Goal: Navigation & Orientation: Find specific page/section

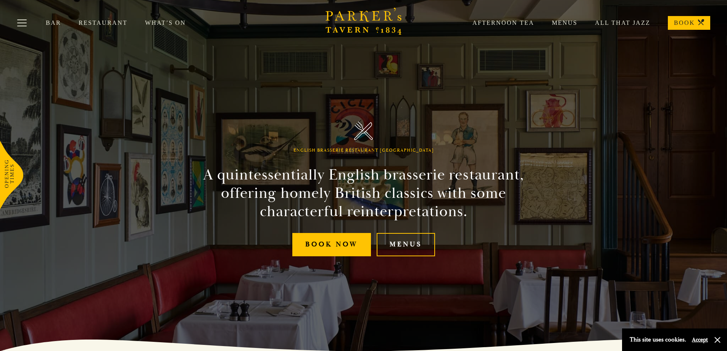
click at [559, 18] on div "Afternoon Tea Menus All That Jazz BOOK" at bounding box center [582, 23] width 255 height 14
click at [559, 23] on link "Menus" at bounding box center [555, 23] width 43 height 8
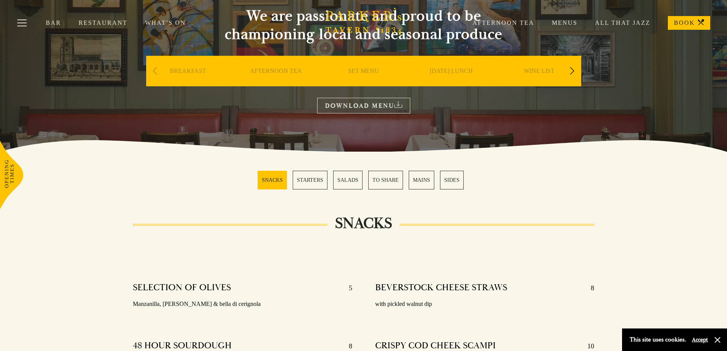
scroll to position [76, 0]
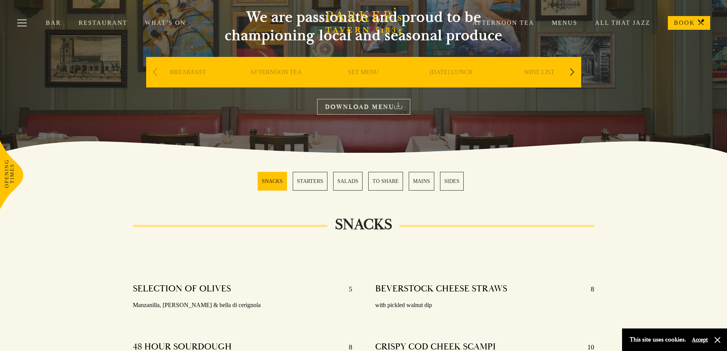
click at [418, 179] on link "MAINS" at bounding box center [422, 181] width 26 height 19
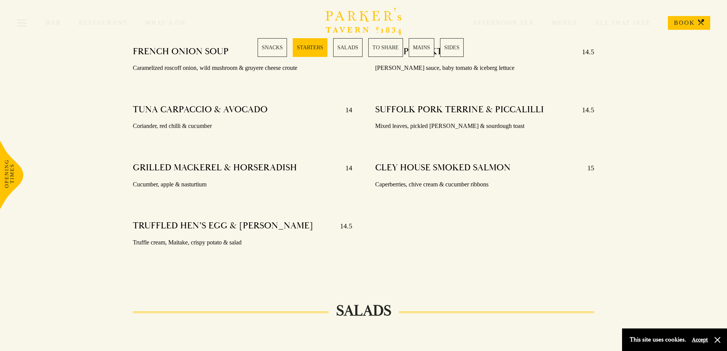
scroll to position [411, 0]
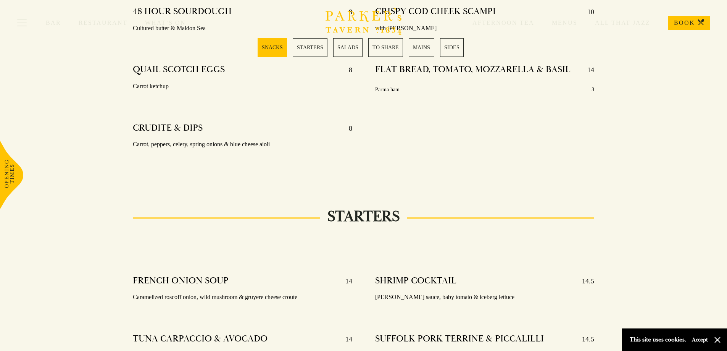
click at [621, 24] on link "All That Jazz" at bounding box center [613, 23] width 73 height 8
